Goal: Information Seeking & Learning: Learn about a topic

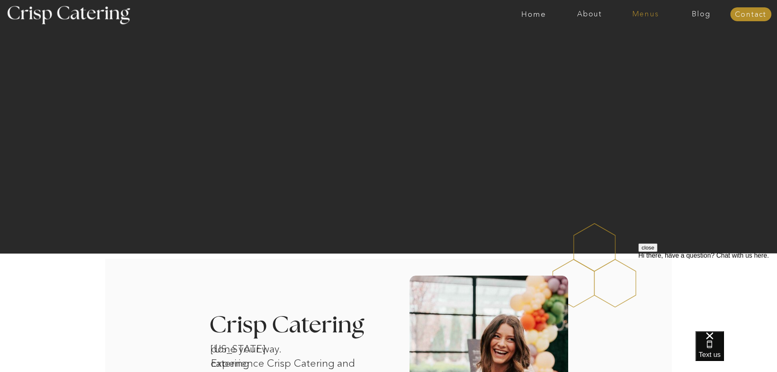
click at [651, 14] on nav "Menus" at bounding box center [646, 14] width 56 height 8
click at [636, 49] on nav "Winter (Sep-Feb)" at bounding box center [645, 48] width 67 height 8
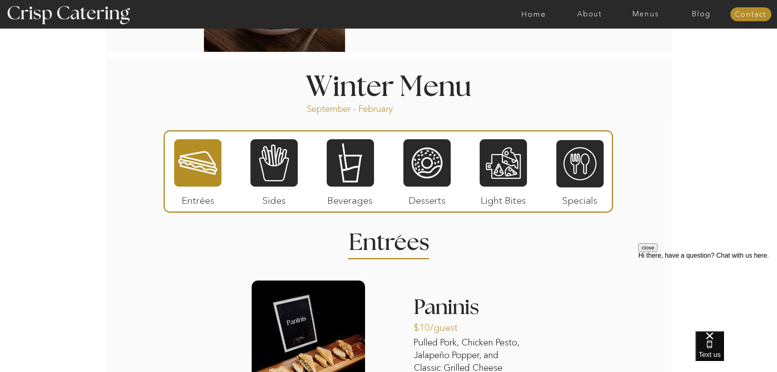
scroll to position [857, 0]
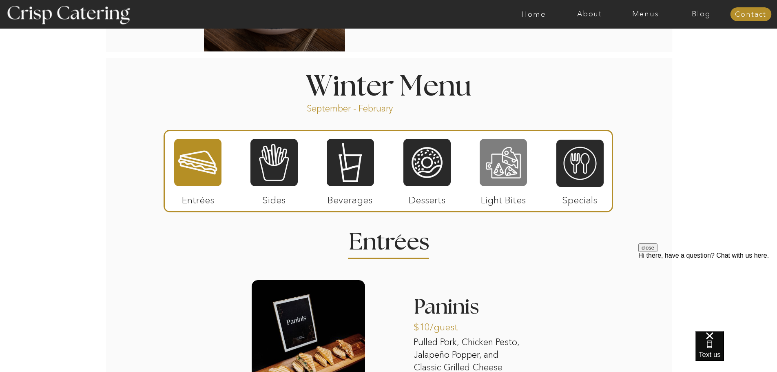
click at [503, 157] on div at bounding box center [503, 162] width 47 height 49
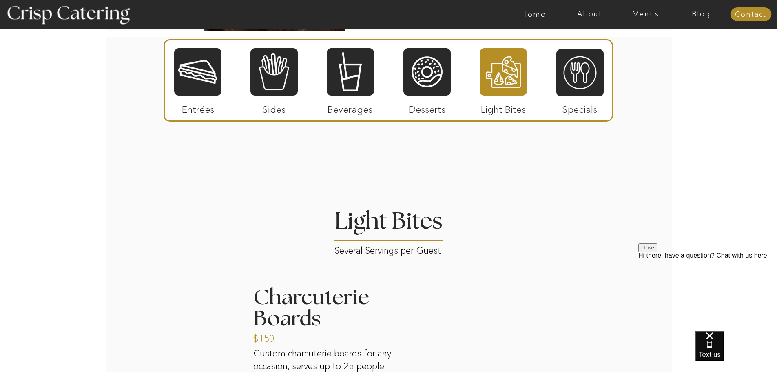
scroll to position [996, 0]
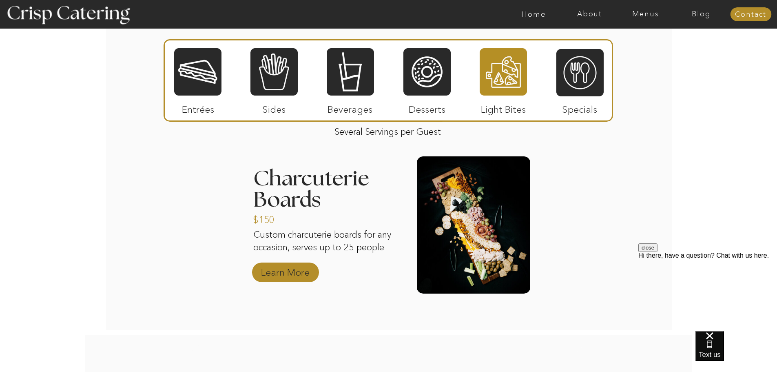
click at [303, 268] on p "Learn More" at bounding box center [285, 270] width 54 height 24
